Goal: Task Accomplishment & Management: Complete application form

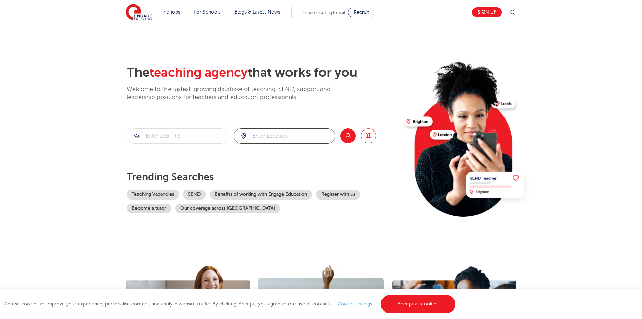
click at [283, 139] on input "search" at bounding box center [284, 135] width 101 height 15
type input "bristol"
click button "Submit" at bounding box center [0, 0] width 0 height 0
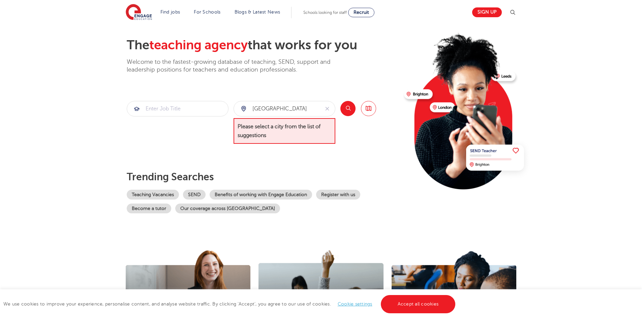
scroll to position [28, 0]
click at [209, 107] on input "search" at bounding box center [177, 108] width 101 height 15
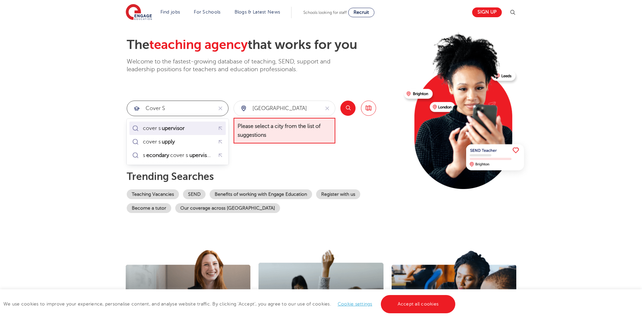
click at [183, 130] on mark "upervisor" at bounding box center [173, 128] width 25 height 8
type input "cover supervisor"
click at [271, 109] on input "bristol" at bounding box center [277, 108] width 86 height 15
type input "b"
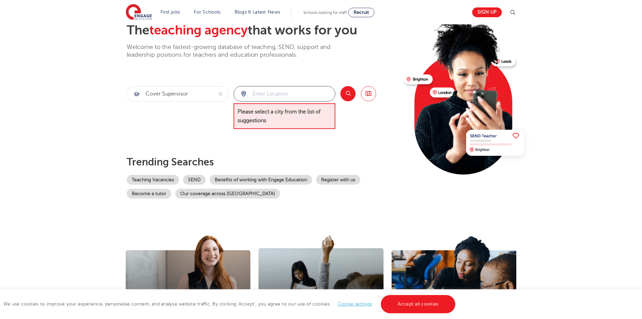
scroll to position [43, 0]
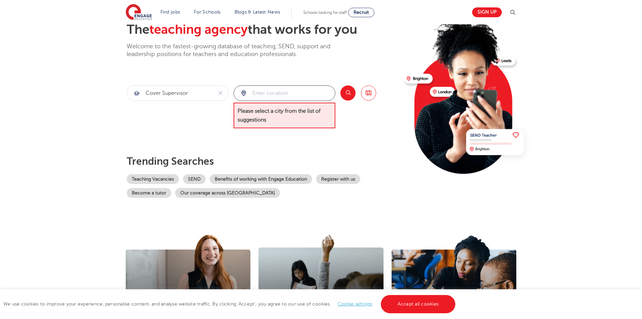
click at [322, 93] on input "search" at bounding box center [284, 93] width 101 height 15
type input "[GEOGRAPHIC_DATA]"
click button "Submit" at bounding box center [0, 0] width 0 height 0
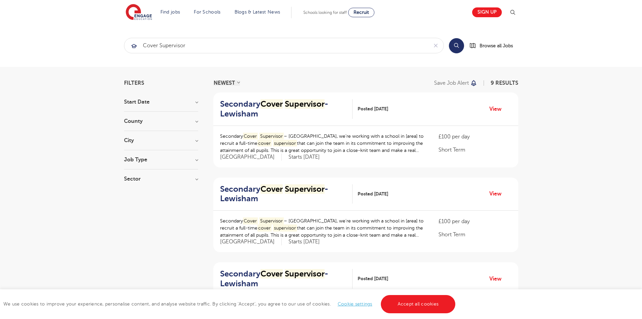
click at [322, 93] on div "Secondary Cover Supervisor - [GEOGRAPHIC_DATA] Posted [DATE] View" at bounding box center [365, 108] width 305 height 33
click at [458, 46] on button "Search" at bounding box center [456, 45] width 15 height 15
click at [413, 308] on link "Accept all cookies" at bounding box center [418, 304] width 75 height 18
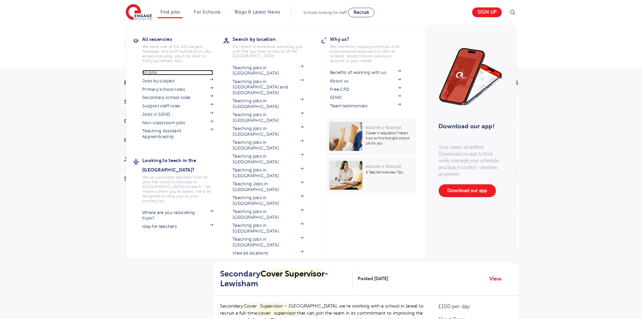
click at [158, 71] on link "All jobs" at bounding box center [177, 72] width 71 height 5
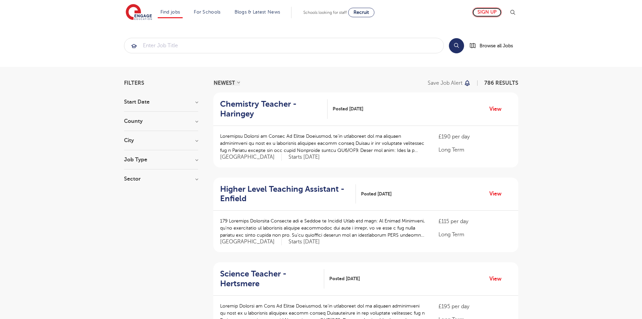
click at [487, 13] on link "Sign up" at bounding box center [487, 12] width 30 height 10
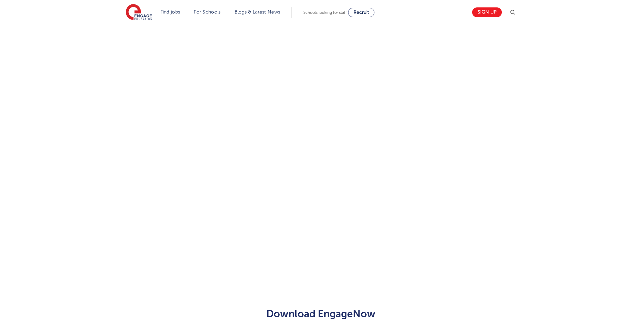
scroll to position [249, 0]
